Goal: Information Seeking & Learning: Learn about a topic

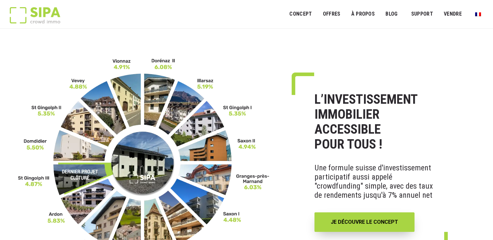
click at [151, 89] on img at bounding box center [144, 162] width 252 height 208
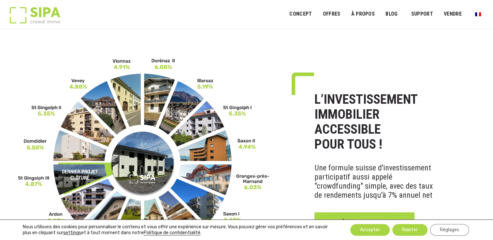
click at [154, 85] on img at bounding box center [144, 162] width 252 height 208
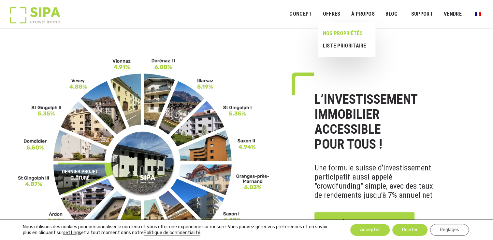
click at [354, 33] on link "NOS PROPRIÉTÉS" at bounding box center [344, 33] width 52 height 12
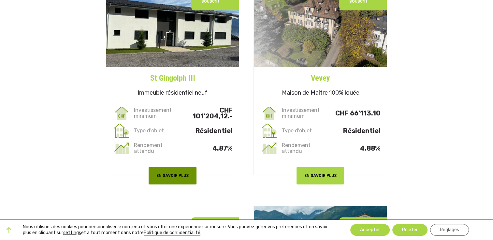
scroll to position [228, 0]
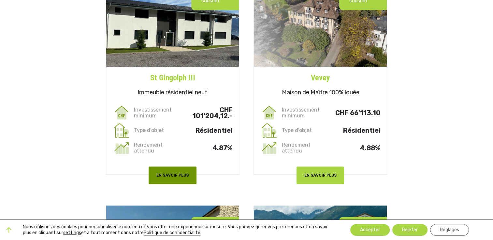
click at [177, 167] on button "EN SAVOIR PLUS" at bounding box center [172, 175] width 48 height 17
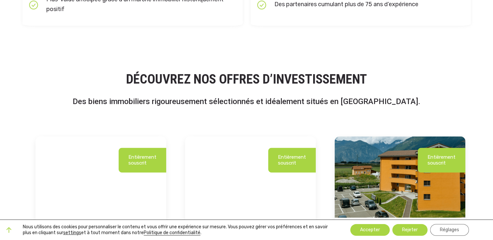
scroll to position [1107, 0]
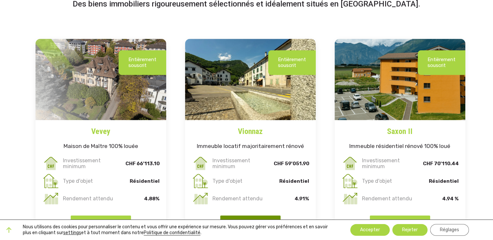
click at [242, 216] on button "EN SAVOIR PLUS" at bounding box center [250, 224] width 60 height 17
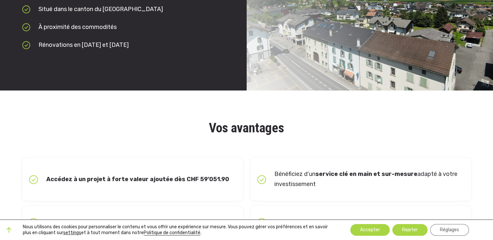
scroll to position [610, 0]
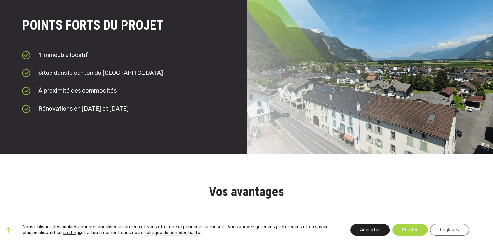
click at [377, 233] on button "Accepter" at bounding box center [369, 230] width 39 height 12
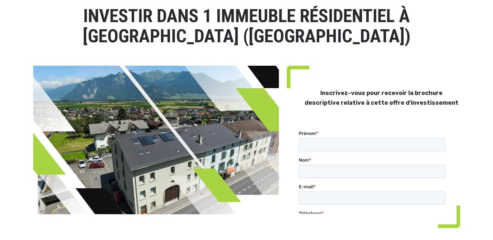
scroll to position [33, 0]
